Goal: Task Accomplishment & Management: Complete application form

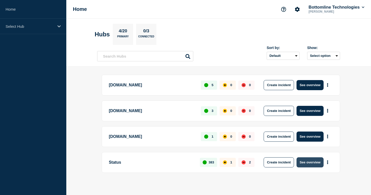
click at [311, 165] on button "See overview" at bounding box center [310, 163] width 27 height 10
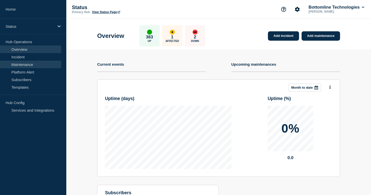
click at [36, 68] on link "Maintenance" at bounding box center [30, 65] width 61 height 8
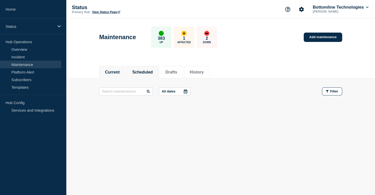
click at [138, 73] on button "Scheduled" at bounding box center [142, 72] width 21 height 5
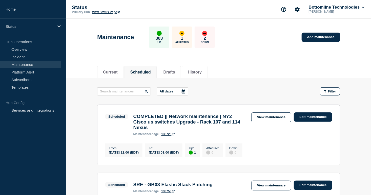
click at [180, 94] on div at bounding box center [183, 92] width 9 height 8
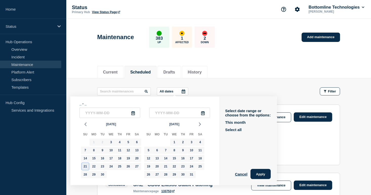
click at [84, 167] on div "21" at bounding box center [85, 166] width 7 height 7
type input "2025-09-21"
click at [84, 167] on div "21" at bounding box center [85, 166] width 7 height 7
type input "2025-09-21"
click at [84, 167] on div "21" at bounding box center [85, 166] width 7 height 7
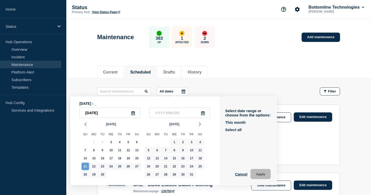
click at [84, 167] on div "21" at bounding box center [85, 166] width 7 height 7
type input "2025-09-21"
click at [263, 173] on button "Apply" at bounding box center [261, 174] width 20 height 10
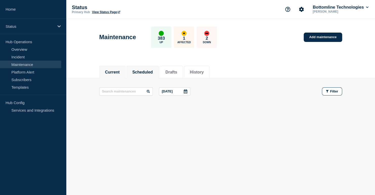
click at [120, 71] on button "Current" at bounding box center [112, 72] width 15 height 5
click at [140, 68] on li "Scheduled" at bounding box center [143, 72] width 32 height 12
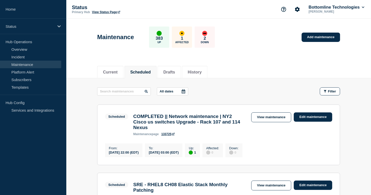
click at [180, 90] on div at bounding box center [183, 92] width 9 height 8
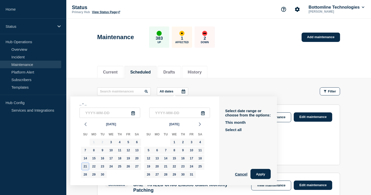
click at [84, 165] on div "21" at bounding box center [85, 166] width 7 height 7
type input "2025-09-21"
click at [84, 165] on div "21" at bounding box center [85, 166] width 7 height 7
type input "2025-09-21"
click at [267, 176] on button "Apply" at bounding box center [261, 174] width 20 height 10
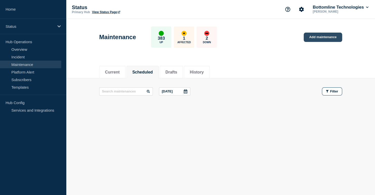
click at [310, 41] on link "Add maintenance" at bounding box center [323, 37] width 38 height 9
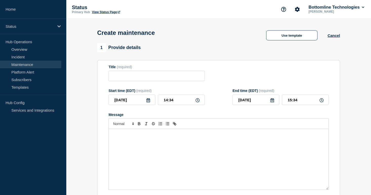
click at [133, 86] on form "Title (required) Start time (EDT) (required) 2025-09-03 14:34 End time (EDT) (r…" at bounding box center [219, 132] width 220 height 135
click at [133, 77] on input "Title" at bounding box center [157, 76] width 96 height 10
paste input "LSM Production Maintenance Notification — Legal eXchange — September 21, 2025"
type input "LSM Production Maintenance Notification — Legal eXchange — September 21, 2025"
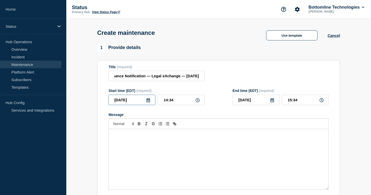
scroll to position [0, 0]
click at [145, 99] on input "2025-09-03" at bounding box center [132, 100] width 47 height 10
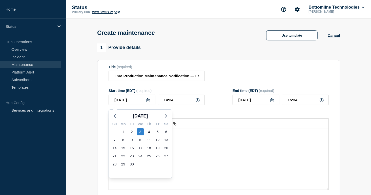
click at [148, 103] on icon at bounding box center [149, 100] width 4 height 4
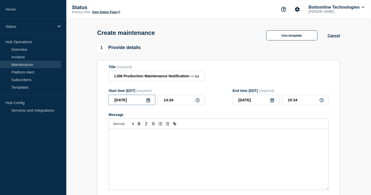
click at [151, 102] on input "2025-09-03" at bounding box center [132, 100] width 47 height 10
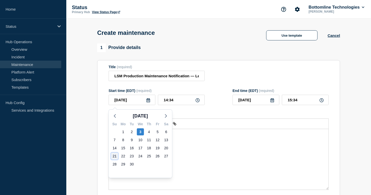
click at [114, 156] on div "21" at bounding box center [114, 156] width 7 height 7
type input "2025-09-21"
type input "15:35"
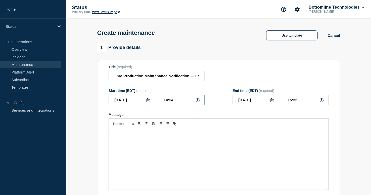
drag, startPoint x: 182, startPoint y: 100, endPoint x: 154, endPoint y: 102, distance: 27.2
click at [155, 102] on div "2025-09-21 14:34" at bounding box center [157, 100] width 96 height 10
type input "04:00"
type input "07:00"
click at [160, 165] on div "Message" at bounding box center [219, 159] width 220 height 61
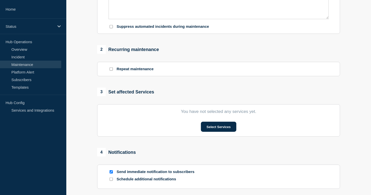
scroll to position [177, 0]
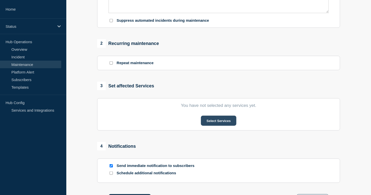
click at [228, 125] on button "Select Services" at bounding box center [218, 121] width 35 height 10
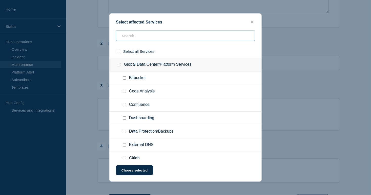
click at [150, 36] on input "text" at bounding box center [185, 36] width 139 height 10
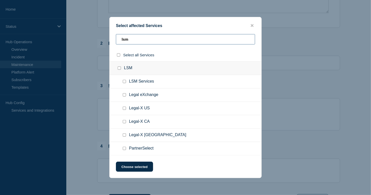
type input "lsm"
click at [124, 95] on input "Legal eXchange checkbox" at bounding box center [124, 94] width 3 height 3
checkbox input "true"
click at [135, 169] on button "Choose selected" at bounding box center [134, 167] width 37 height 10
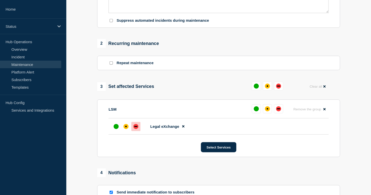
click at [139, 131] on div at bounding box center [135, 126] width 9 height 9
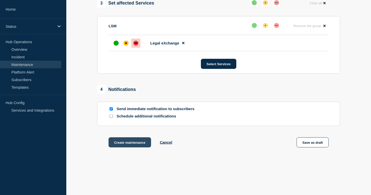
scroll to position [274, 0]
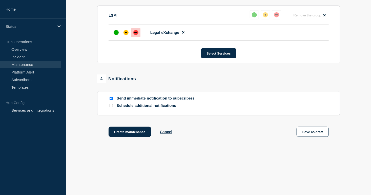
click at [113, 108] on div at bounding box center [111, 106] width 5 height 5
click at [112, 107] on input "Schedule additional notifications" at bounding box center [111, 105] width 3 height 3
checkbox input "true"
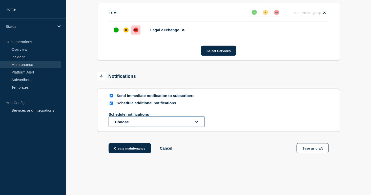
click at [127, 126] on button "Choose" at bounding box center [157, 122] width 96 height 11
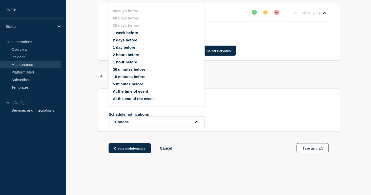
click at [124, 31] on button "1 week before" at bounding box center [125, 33] width 25 height 4
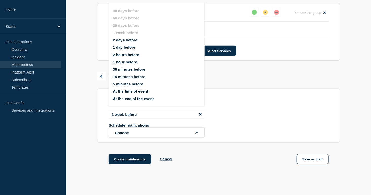
click at [129, 41] on button "2 days before" at bounding box center [125, 40] width 25 height 4
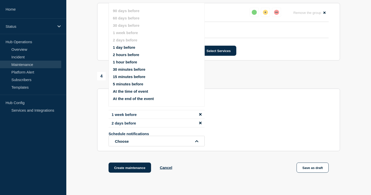
click at [122, 74] on ul "90 days before 60 days before 30 days before 1 week before 2 days before 1 day …" at bounding box center [161, 55] width 96 height 98
click at [124, 76] on button "15 minutes before" at bounding box center [129, 77] width 32 height 4
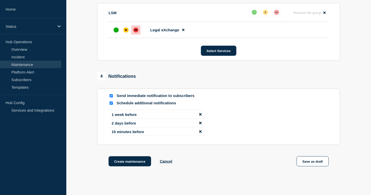
click at [127, 165] on button "Create maintenance" at bounding box center [130, 162] width 43 height 10
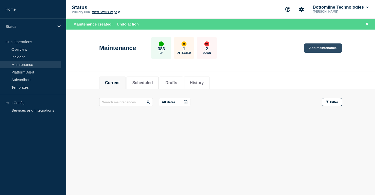
click at [322, 47] on link "Add maintenance" at bounding box center [323, 48] width 38 height 9
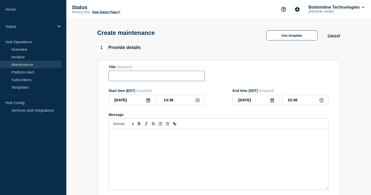
click at [140, 78] on input "Title" at bounding box center [157, 76] width 96 height 10
paste input "LSM Production Maintenance Notification — Legal-X and PartnerSelect — September…"
type input "LSM Production Maintenance Notification — Legal-X and PartnerSelect — September…"
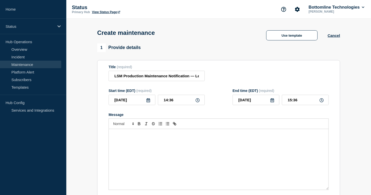
click at [149, 102] on icon at bounding box center [149, 100] width 4 height 4
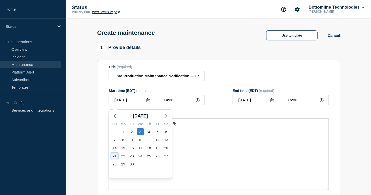
click at [114, 155] on div "21" at bounding box center [114, 156] width 7 height 7
type input "2025-09-21"
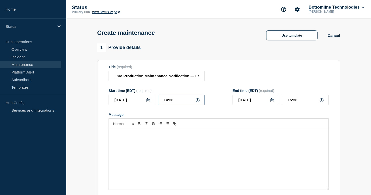
drag, startPoint x: 184, startPoint y: 104, endPoint x: 144, endPoint y: 108, distance: 39.7
click at [139, 102] on div "2025-09-21 14:36" at bounding box center [157, 100] width 96 height 10
type input "04:00"
type input "07:00"
click at [128, 146] on div "Message" at bounding box center [219, 159] width 220 height 61
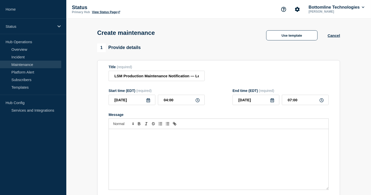
paste div "Message"
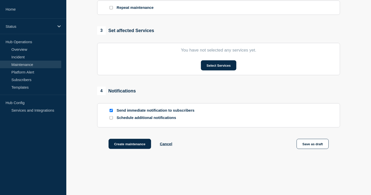
scroll to position [236, 0]
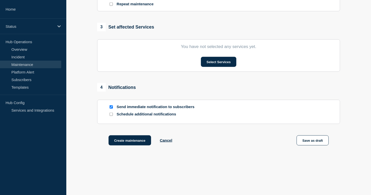
click at [111, 116] on input "Schedule additional notifications" at bounding box center [111, 114] width 3 height 3
checkbox input "true"
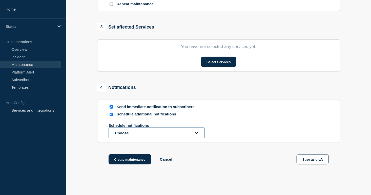
click at [136, 133] on button "Choose" at bounding box center [157, 133] width 96 height 11
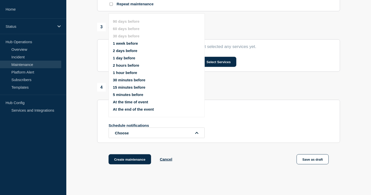
click at [127, 42] on button "1 week before" at bounding box center [125, 43] width 25 height 4
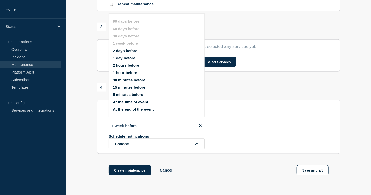
click at [126, 51] on button "2 days before" at bounding box center [125, 51] width 25 height 4
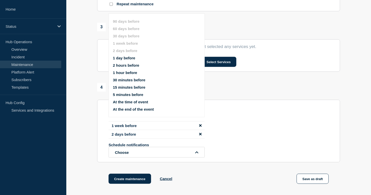
click at [125, 89] on button "15 minutes before" at bounding box center [129, 87] width 32 height 4
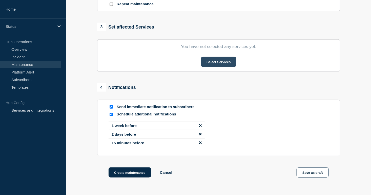
click at [216, 63] on button "Select Services" at bounding box center [218, 62] width 35 height 10
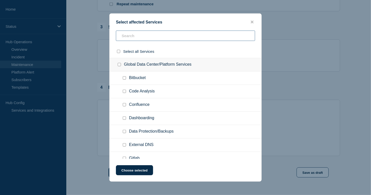
click at [151, 37] on input "text" at bounding box center [185, 36] width 139 height 10
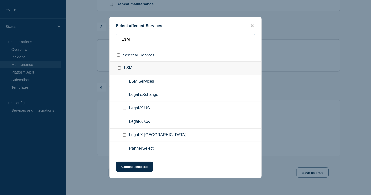
type input "LSM"
click at [126, 83] on input "LSM Services checkbox" at bounding box center [124, 81] width 3 height 3
checkbox input "true"
click at [124, 108] on input "Legal-X US checkbox" at bounding box center [124, 108] width 3 height 3
checkbox input "true"
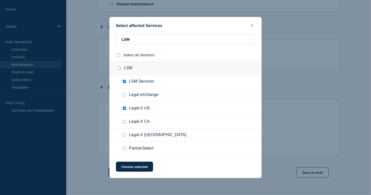
click at [126, 150] on input "PartnerSelect checkbox" at bounding box center [124, 148] width 3 height 3
checkbox input "true"
click at [130, 165] on button "Choose selected" at bounding box center [134, 167] width 37 height 10
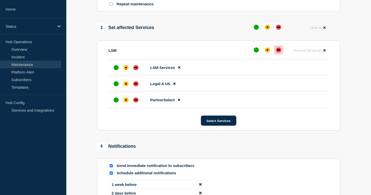
click at [278, 51] on div "down" at bounding box center [278, 50] width 5 height 5
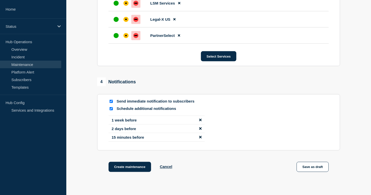
scroll to position [339, 0]
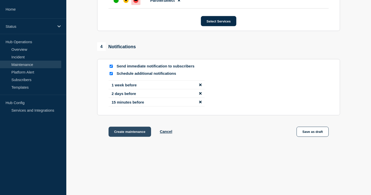
click at [122, 130] on button "Create maintenance" at bounding box center [130, 132] width 43 height 10
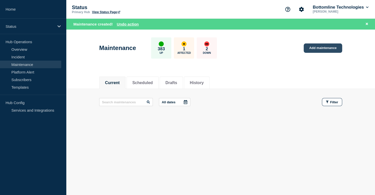
click at [325, 49] on link "Add maintenance" at bounding box center [323, 48] width 38 height 9
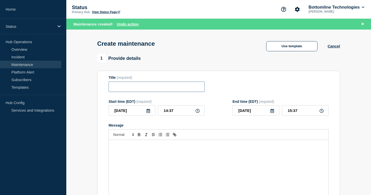
click at [121, 91] on input "Title" at bounding box center [157, 87] width 96 height 10
paste input "LSM Production Maintenance Notification — Legal-X UK — September 21, 2025"
type input "LSM Production Maintenance Notification — Legal-X UK — September 21, 2025"
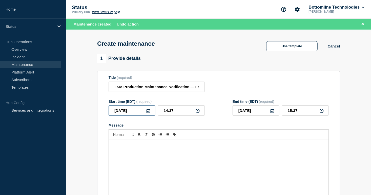
click at [149, 115] on input "2025-09-03" at bounding box center [132, 111] width 47 height 10
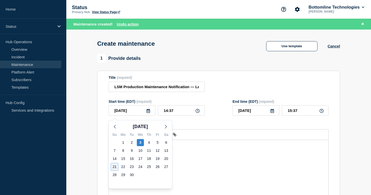
click at [116, 165] on div "21" at bounding box center [114, 167] width 7 height 7
type input "2025-09-21"
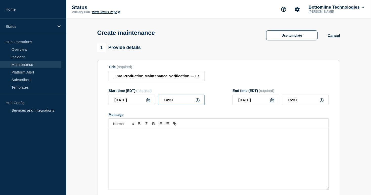
drag, startPoint x: 177, startPoint y: 102, endPoint x: 148, endPoint y: 103, distance: 29.1
click at [148, 103] on div "2025-09-21 14:37" at bounding box center [157, 100] width 96 height 10
type input "04:00"
type input "07:00"
click at [152, 148] on div "Message" at bounding box center [219, 159] width 220 height 61
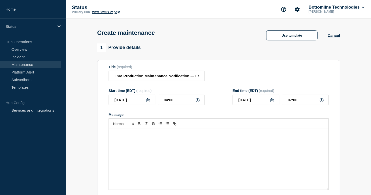
paste div "Message"
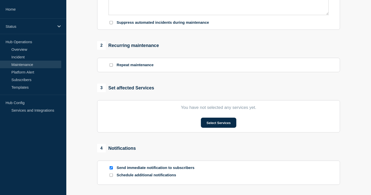
scroll to position [177, 0]
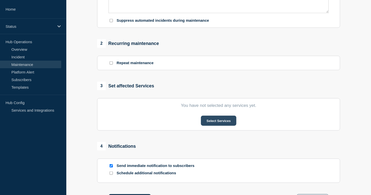
click at [220, 125] on button "Select Services" at bounding box center [218, 121] width 35 height 10
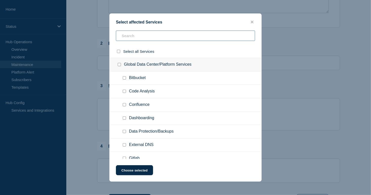
click at [163, 35] on input "text" at bounding box center [185, 36] width 139 height 10
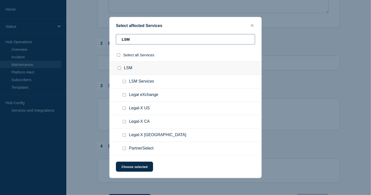
type input "LSM"
click at [126, 136] on input "Legal-X UK checkbox" at bounding box center [124, 135] width 3 height 3
checkbox input "true"
click at [136, 169] on button "Choose selected" at bounding box center [134, 167] width 37 height 10
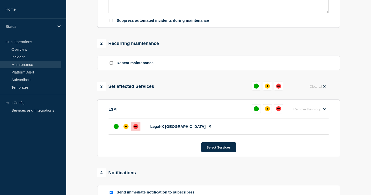
click at [134, 129] on div "down" at bounding box center [135, 126] width 5 height 5
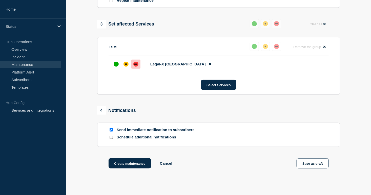
scroll to position [274, 0]
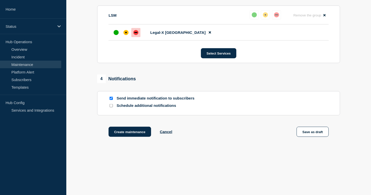
click at [110, 106] on input "Schedule additional notifications" at bounding box center [111, 105] width 3 height 3
checkbox input "true"
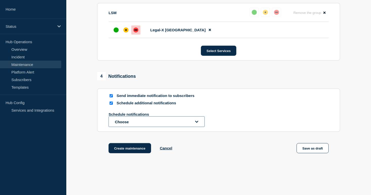
click at [130, 124] on button "Choose" at bounding box center [157, 122] width 96 height 11
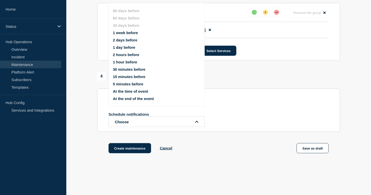
click at [136, 32] on button "1 week before" at bounding box center [125, 33] width 25 height 4
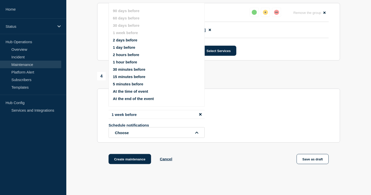
click at [127, 54] on button "2 hours before" at bounding box center [126, 55] width 26 height 4
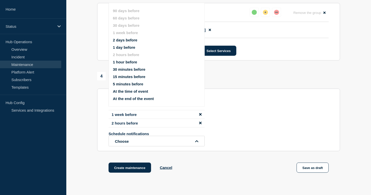
click at [128, 79] on button "15 minutes before" at bounding box center [129, 77] width 32 height 4
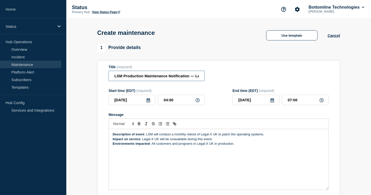
scroll to position [0, 58]
drag, startPoint x: 155, startPoint y: 77, endPoint x: 265, endPoint y: 81, distance: 110.2
click at [265, 81] on div "Title (required) LSM Production Maintenance Notification — Legal-X UK — Septemb…" at bounding box center [219, 73] width 220 height 16
click at [249, 82] on div "Title (required) LSM Production Maintenance Notification — Legal-X UK — Septemb…" at bounding box center [219, 73] width 220 height 16
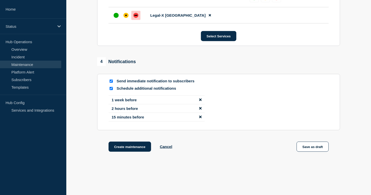
scroll to position [306, 0]
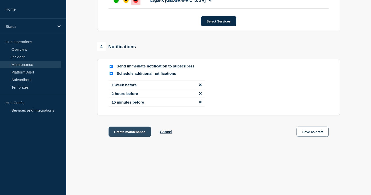
click at [121, 130] on button "Create maintenance" at bounding box center [130, 132] width 43 height 10
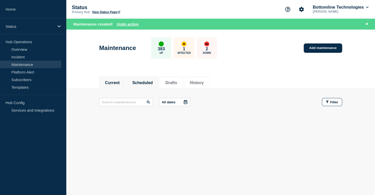
click at [149, 82] on button "Scheduled" at bounding box center [142, 83] width 21 height 5
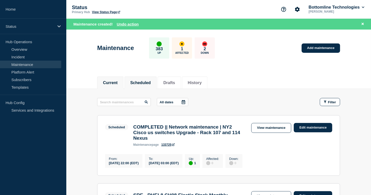
click at [122, 84] on li "Current" at bounding box center [110, 83] width 26 height 12
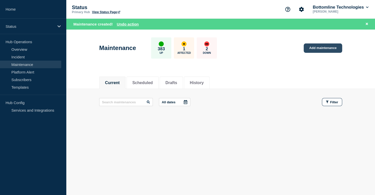
click at [323, 47] on link "Add maintenance" at bounding box center [323, 48] width 38 height 9
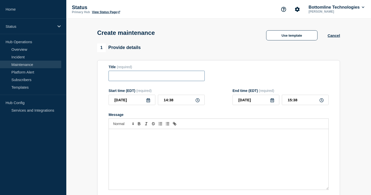
click at [147, 81] on input "Title" at bounding box center [157, 76] width 96 height 10
paste input "LSM Production Maintenance Notification — Legal-X [GEOGRAPHIC_DATA] — [DATE]"
type input "LSM Production Maintenance Notification — Legal-X [GEOGRAPHIC_DATA] — [DATE]"
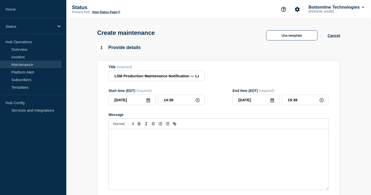
click at [147, 102] on icon at bounding box center [148, 100] width 4 height 4
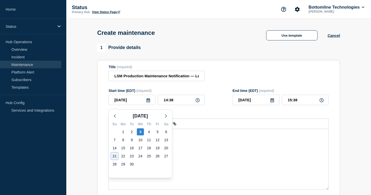
click at [114, 157] on div "21" at bounding box center [114, 156] width 7 height 7
type input "2025-09-21"
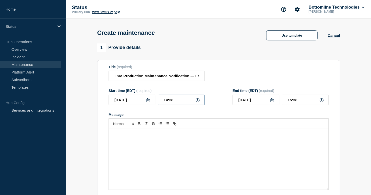
drag, startPoint x: 186, startPoint y: 104, endPoint x: 144, endPoint y: 101, distance: 41.6
click at [144, 101] on div "2025-09-21 14:38" at bounding box center [157, 100] width 96 height 10
type input "04:00"
type input "07:00"
click at [177, 155] on div "Message" at bounding box center [219, 159] width 220 height 61
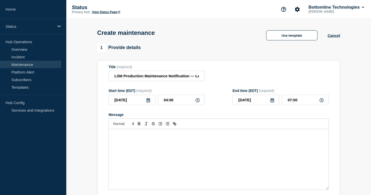
paste div "Message"
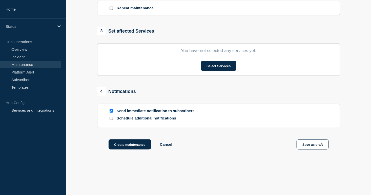
scroll to position [236, 0]
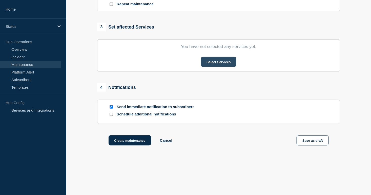
click at [215, 65] on button "Select Services" at bounding box center [218, 62] width 35 height 10
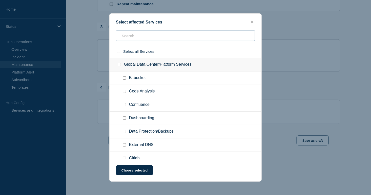
click at [180, 32] on input "text" at bounding box center [185, 36] width 139 height 10
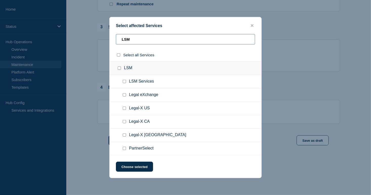
type input "LSM"
click at [126, 109] on input "Legal-X US checkbox" at bounding box center [124, 108] width 3 height 3
checkbox input "false"
click at [125, 123] on input "Legal-X CA checkbox" at bounding box center [124, 121] width 3 height 3
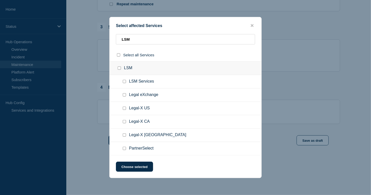
checkbox input "true"
click at [130, 165] on button "Choose selected" at bounding box center [134, 167] width 37 height 10
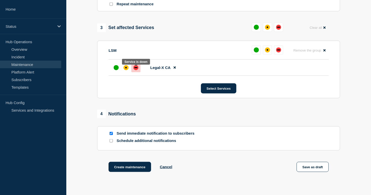
click at [135, 70] on div "down" at bounding box center [135, 67] width 5 height 5
click at [111, 143] on input "Schedule additional notifications" at bounding box center [111, 141] width 3 height 3
checkbox input "true"
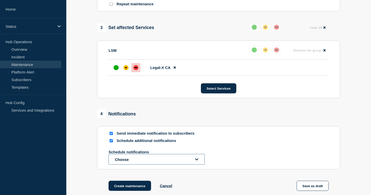
click at [124, 163] on button "Choose" at bounding box center [157, 159] width 96 height 11
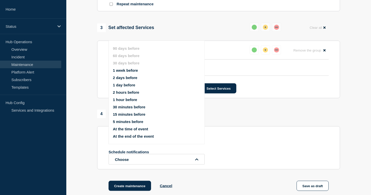
click at [123, 73] on button "1 week before" at bounding box center [125, 70] width 25 height 4
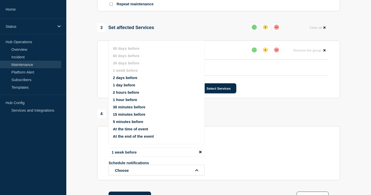
click at [123, 78] on button "2 days before" at bounding box center [125, 78] width 25 height 4
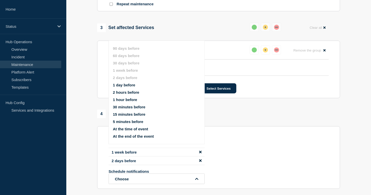
click at [120, 116] on button "15 minutes before" at bounding box center [129, 114] width 32 height 4
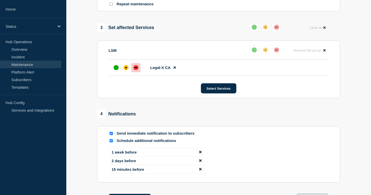
click at [89, 146] on section "1 Provide details Title (required) LSM Production Maintenance Notification — Le…" at bounding box center [218, 12] width 305 height 410
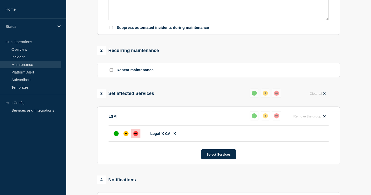
scroll to position [306, 0]
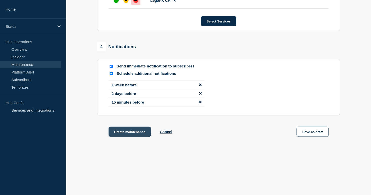
click at [131, 133] on button "Create maintenance" at bounding box center [130, 132] width 43 height 10
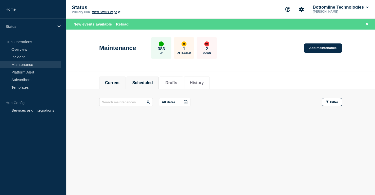
click at [151, 82] on button "Scheduled" at bounding box center [142, 83] width 21 height 5
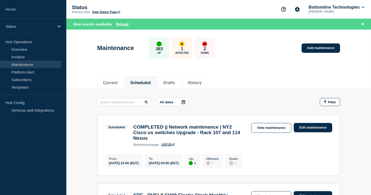
click at [171, 100] on button "All dates" at bounding box center [172, 102] width 31 height 8
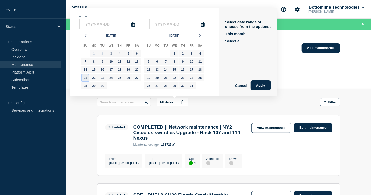
click at [86, 78] on div "21" at bounding box center [85, 77] width 7 height 7
type input "2025-09-21"
click at [86, 78] on div "21" at bounding box center [85, 77] width 7 height 7
type input "2025-09-21"
click at [267, 87] on button "Apply" at bounding box center [261, 86] width 20 height 10
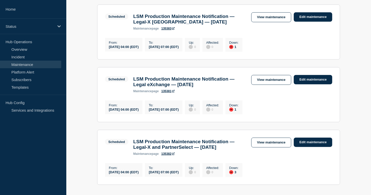
scroll to position [177, 0]
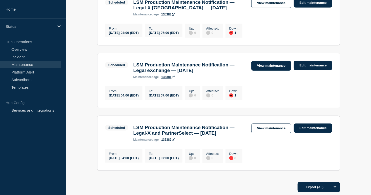
click at [261, 71] on link "View maintenance" at bounding box center [271, 66] width 40 height 10
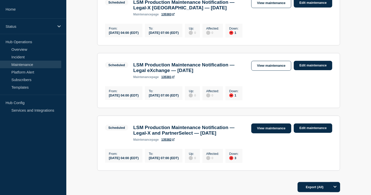
click at [274, 134] on link "View maintenance" at bounding box center [271, 129] width 40 height 10
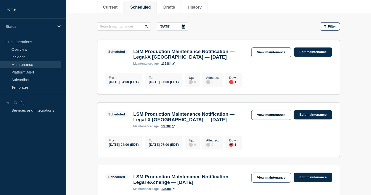
scroll to position [61, 0]
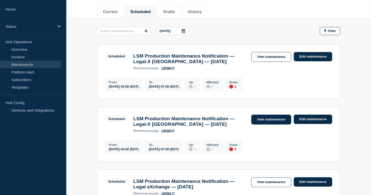
click at [268, 120] on link "View maintenance" at bounding box center [271, 120] width 40 height 10
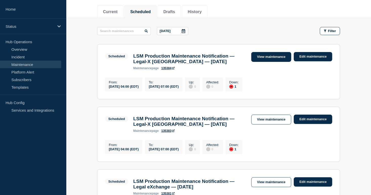
click at [265, 59] on link "View maintenance" at bounding box center [271, 57] width 40 height 10
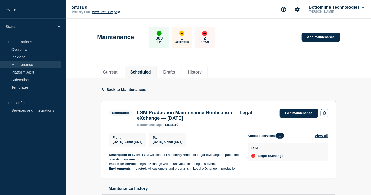
drag, startPoint x: 137, startPoint y: 112, endPoint x: 229, endPoint y: 119, distance: 91.9
click at [229, 119] on h3 "LSM Production Maintenance Notification — Legal eXchange — September 21, 2025" at bounding box center [205, 115] width 137 height 11
copy h3 "LSM Production Maintenance Notification — Legal eXchange — September 21, 2025"
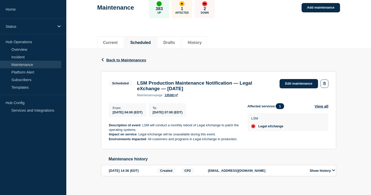
scroll to position [38, 0]
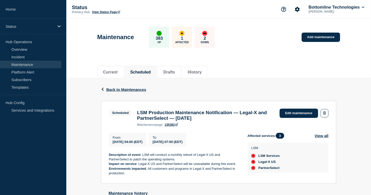
drag, startPoint x: 137, startPoint y: 112, endPoint x: 260, endPoint y: 118, distance: 122.4
click at [260, 118] on h3 "LSM Production Maintenance Notification — Legal-X and PartnerSelect — September…" at bounding box center [205, 115] width 137 height 11
copy h3 "LSM Production Maintenance Notification — Legal-X and PartnerSelect — September…"
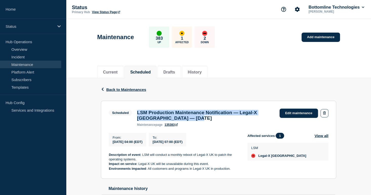
drag, startPoint x: 208, startPoint y: 120, endPoint x: 137, endPoint y: 115, distance: 71.1
click at [137, 115] on h3 "LSM Production Maintenance Notification — Legal-X [GEOGRAPHIC_DATA] — [DATE]" at bounding box center [205, 115] width 137 height 11
drag, startPoint x: 137, startPoint y: 115, endPoint x: 140, endPoint y: 114, distance: 3.1
copy h3 "LSM Production Maintenance Notification — Legal-X UK — September 21, 2025"
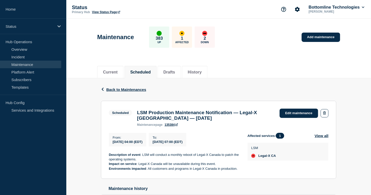
drag, startPoint x: 220, startPoint y: 120, endPoint x: 137, endPoint y: 110, distance: 83.3
click at [137, 110] on h3 "LSM Production Maintenance Notification — Legal-X [GEOGRAPHIC_DATA] — [DATE]" at bounding box center [205, 115] width 137 height 11
copy h3 "LSM Production Maintenance Notification — Legal-X [GEOGRAPHIC_DATA] — [DATE]"
